Goal: Task Accomplishment & Management: Use online tool/utility

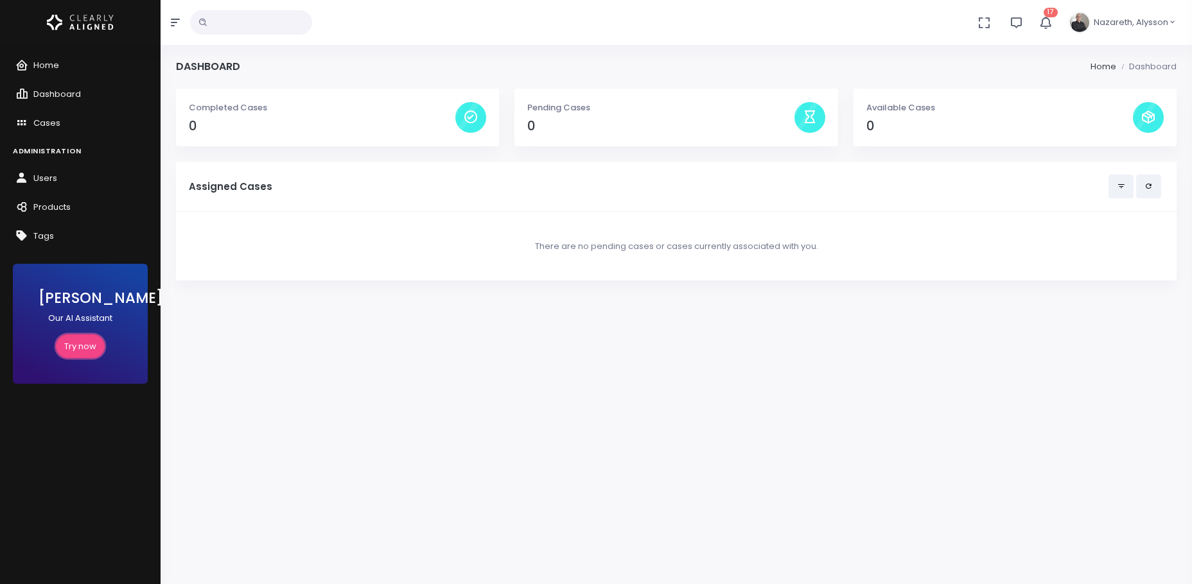
click at [77, 342] on link "Try now" at bounding box center [80, 347] width 49 height 24
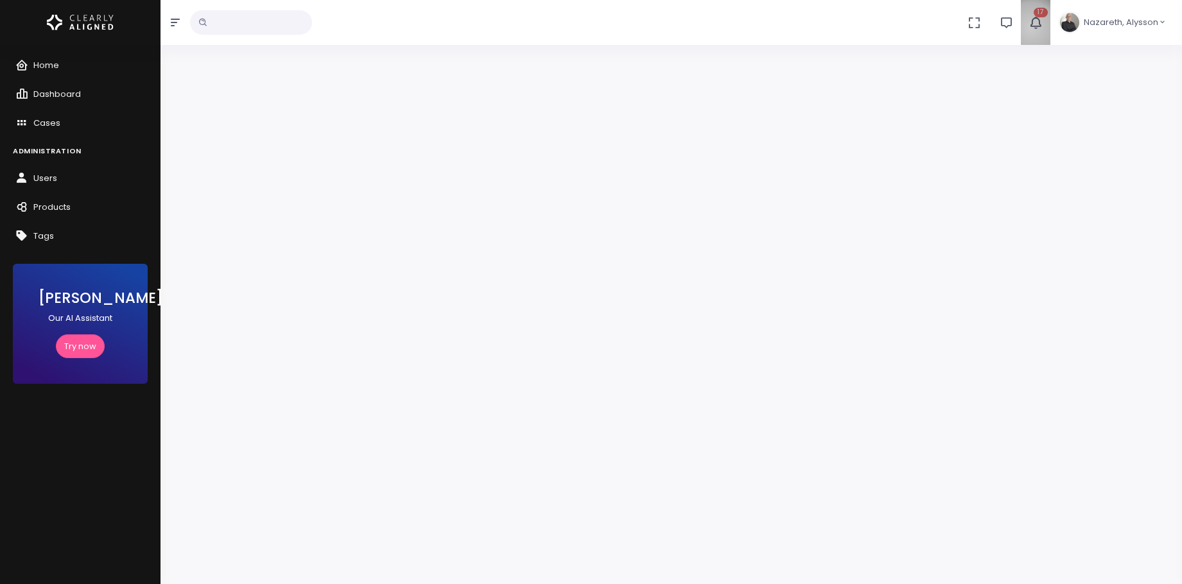
click at [1033, 28] on icon "button" at bounding box center [1036, 22] width 14 height 14
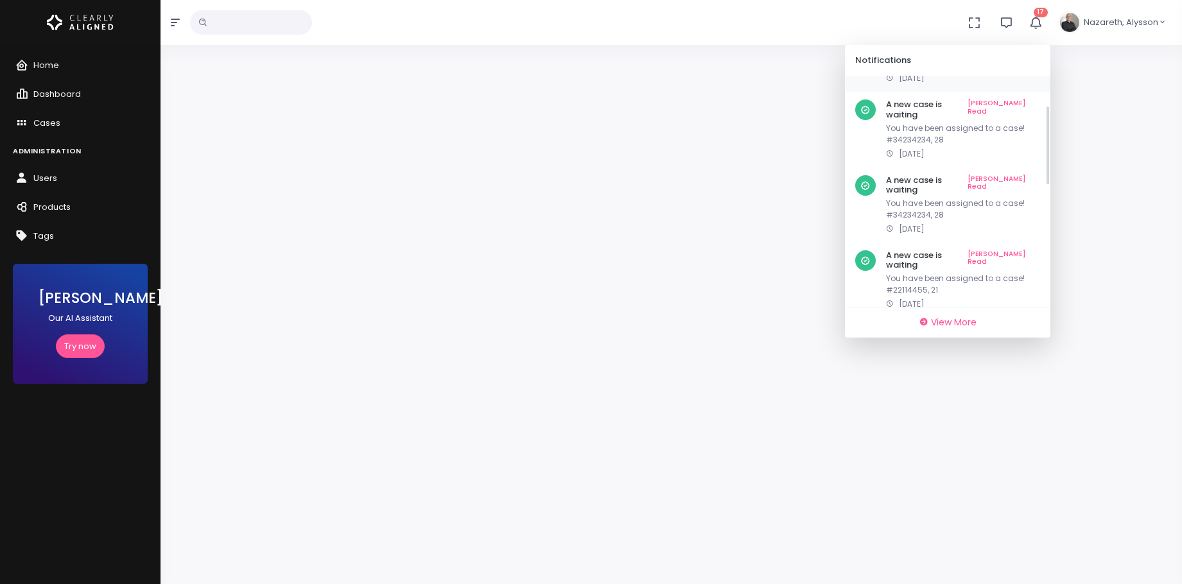
scroll to position [134, 0]
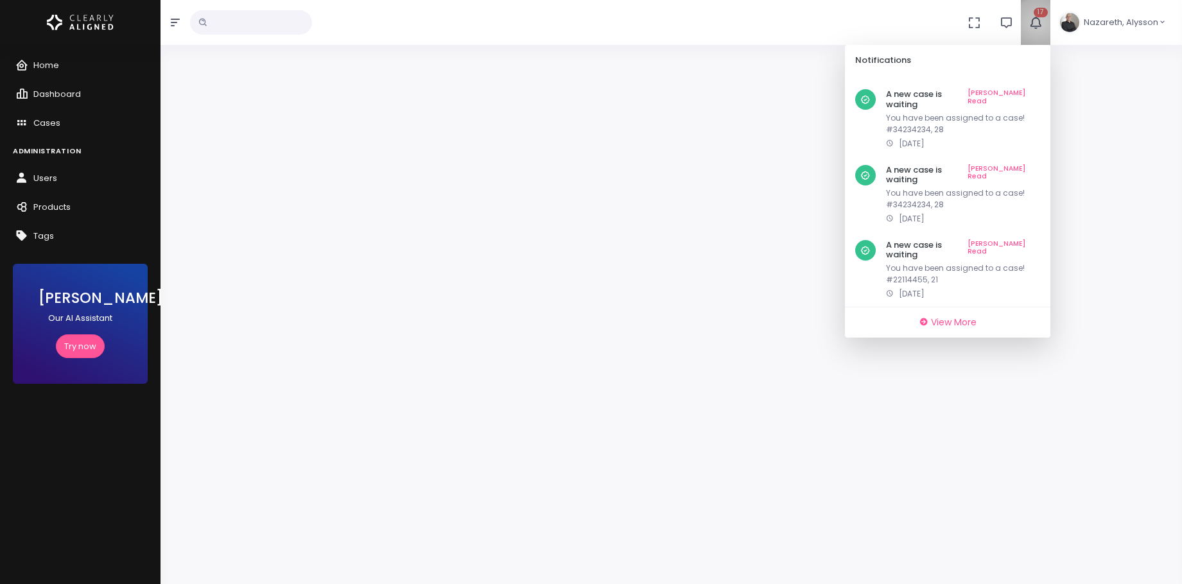
click at [1040, 24] on icon "button" at bounding box center [1036, 22] width 15 height 15
